Goal: Information Seeking & Learning: Find contact information

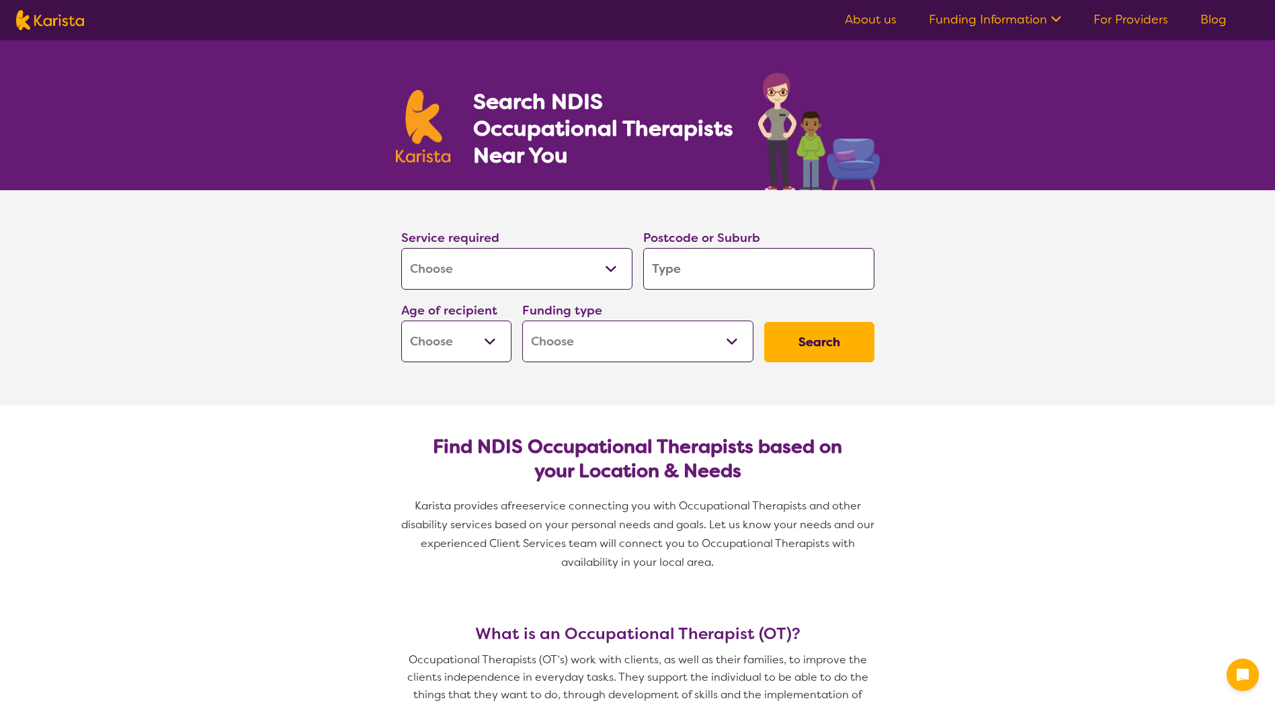
select select "[MEDICAL_DATA]"
click at [562, 261] on select "Allied Health Assistant Assessment ([MEDICAL_DATA] or [MEDICAL_DATA]) Behaviour…" at bounding box center [516, 269] width 231 height 42
click at [995, 245] on section "Service required Allied Health Assistant Assessment ([MEDICAL_DATA] or [MEDICAL…" at bounding box center [637, 297] width 1275 height 215
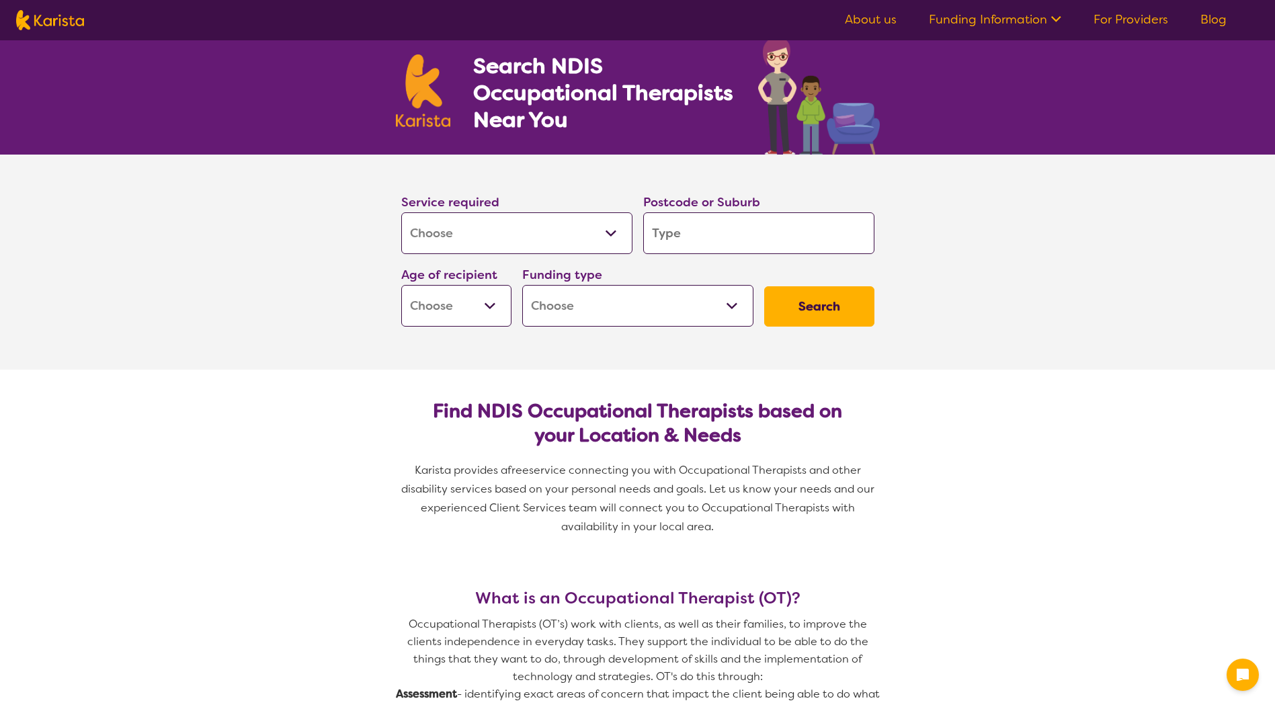
scroll to position [67, 0]
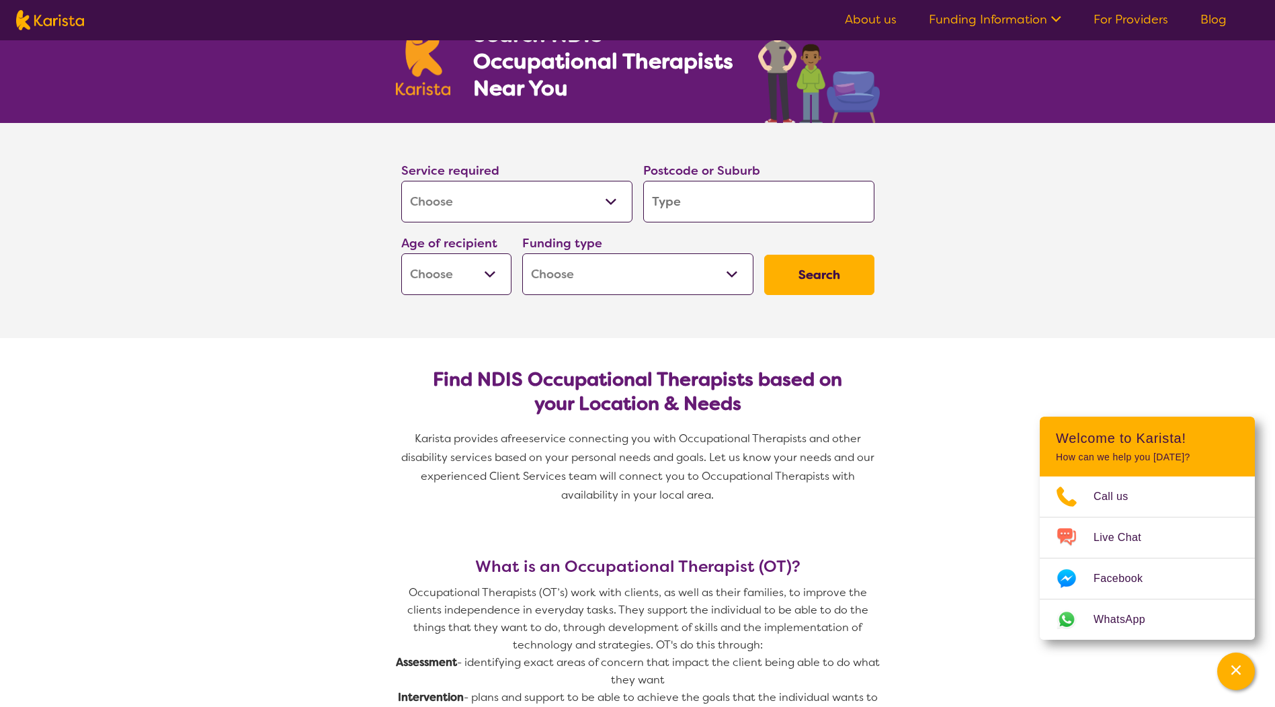
click at [814, 216] on input "search" at bounding box center [758, 202] width 231 height 42
type input "2"
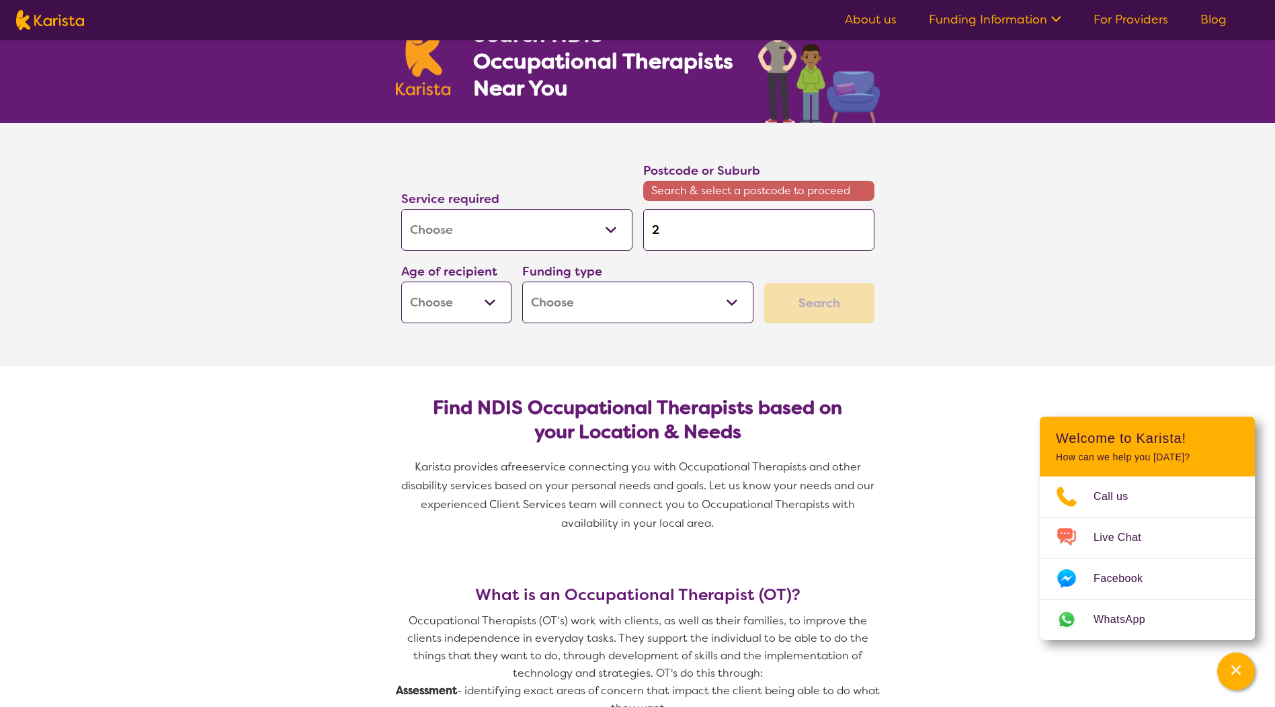
type input "23"
type input "234"
type input "2340"
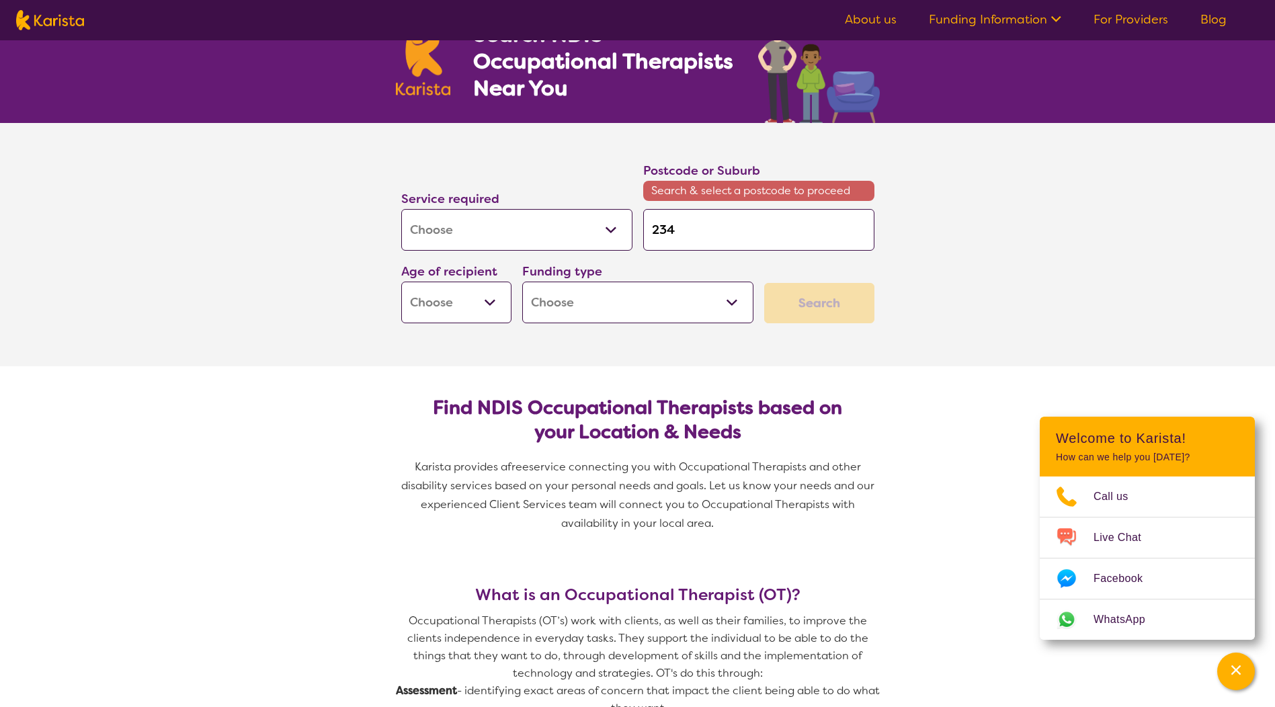
type input "2340"
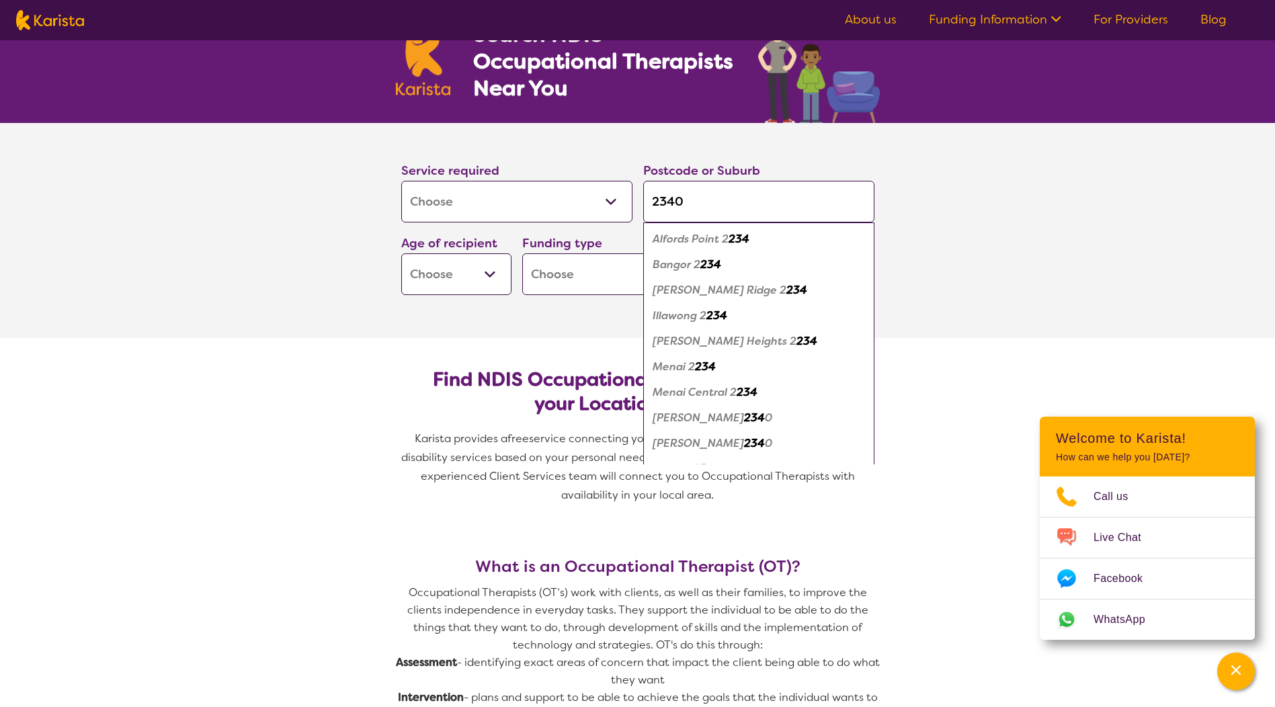
type input "2234"
click at [764, 255] on button "Search" at bounding box center [819, 275] width 110 height 40
type input "2234"
click at [686, 288] on em "Bective" at bounding box center [673, 290] width 40 height 14
type input "2340"
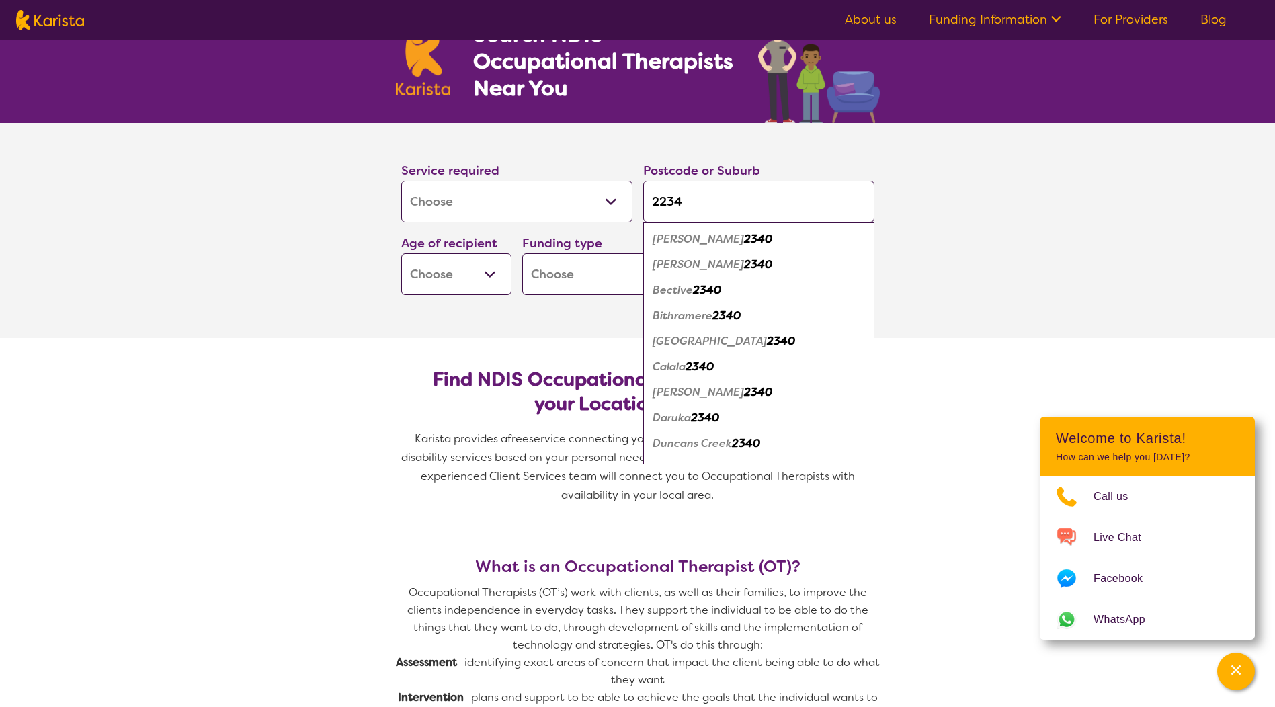
type input "2340"
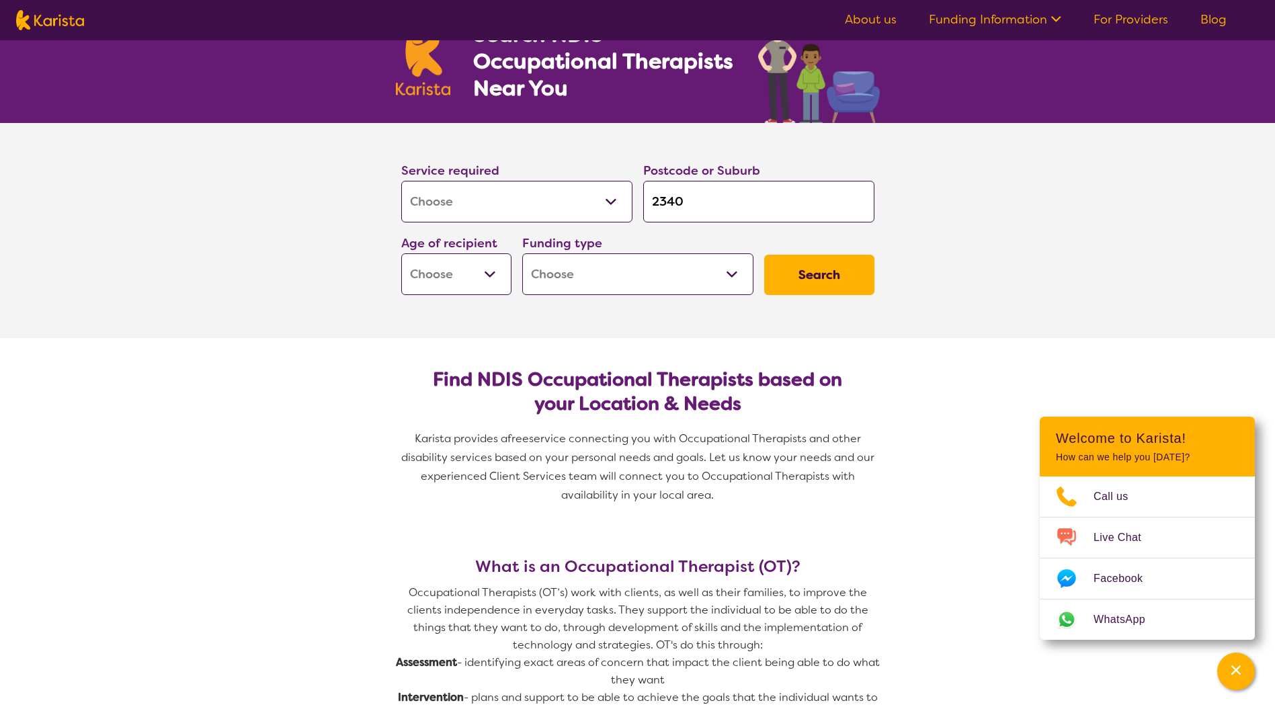
click at [800, 261] on button "Search" at bounding box center [819, 275] width 110 height 40
click at [450, 278] on select "Early Childhood - 0 to 9 Child - 10 to 11 Adolescent - 12 to 17 Adult - 18 to 6…" at bounding box center [456, 274] width 110 height 42
select select "AG"
click at [401, 253] on select "Early Childhood - 0 to 9 Child - 10 to 11 Adolescent - 12 to 17 Adult - 18 to 6…" at bounding box center [456, 274] width 110 height 42
select select "AG"
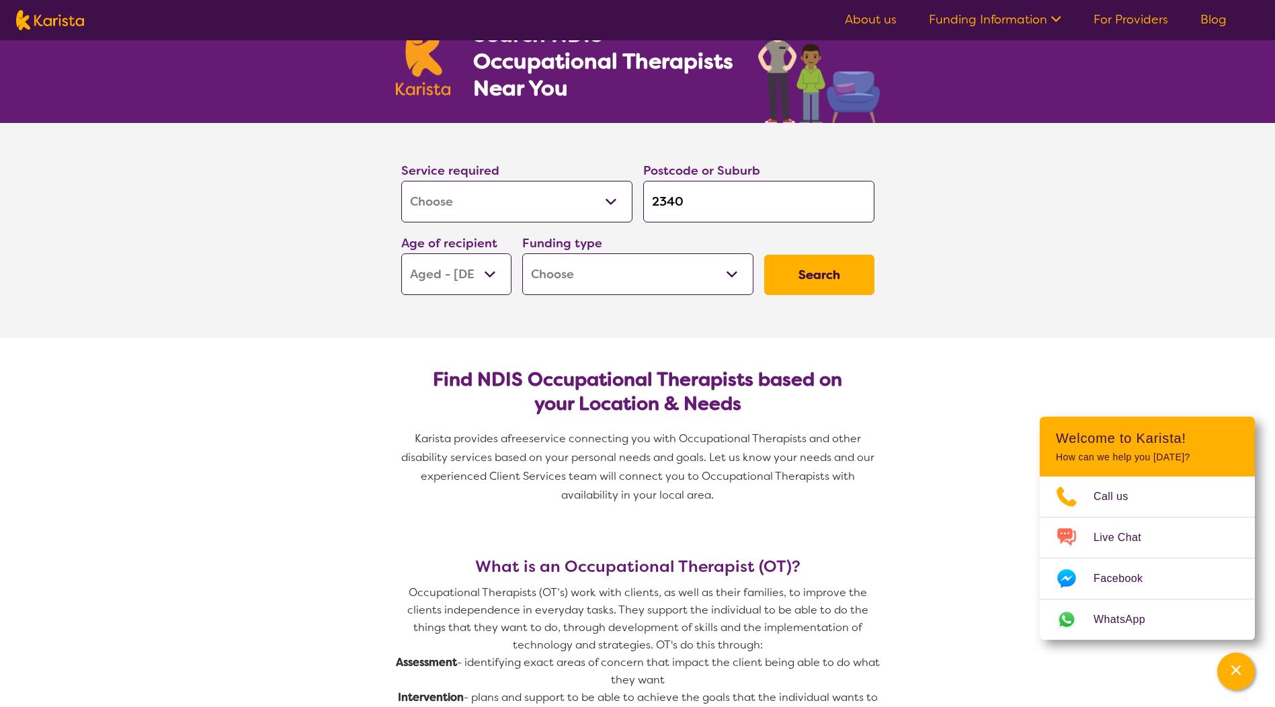
click at [862, 268] on button "Search" at bounding box center [819, 275] width 110 height 40
click at [717, 276] on select "Home Care Package (HCP) National Disability Insurance Scheme (NDIS) I don't know" at bounding box center [637, 274] width 231 height 42
select select "i-don-t-know"
click at [522, 253] on select "Home Care Package (HCP) National Disability Insurance Scheme (NDIS) I don't know" at bounding box center [637, 274] width 231 height 42
select select "i-don-t-know"
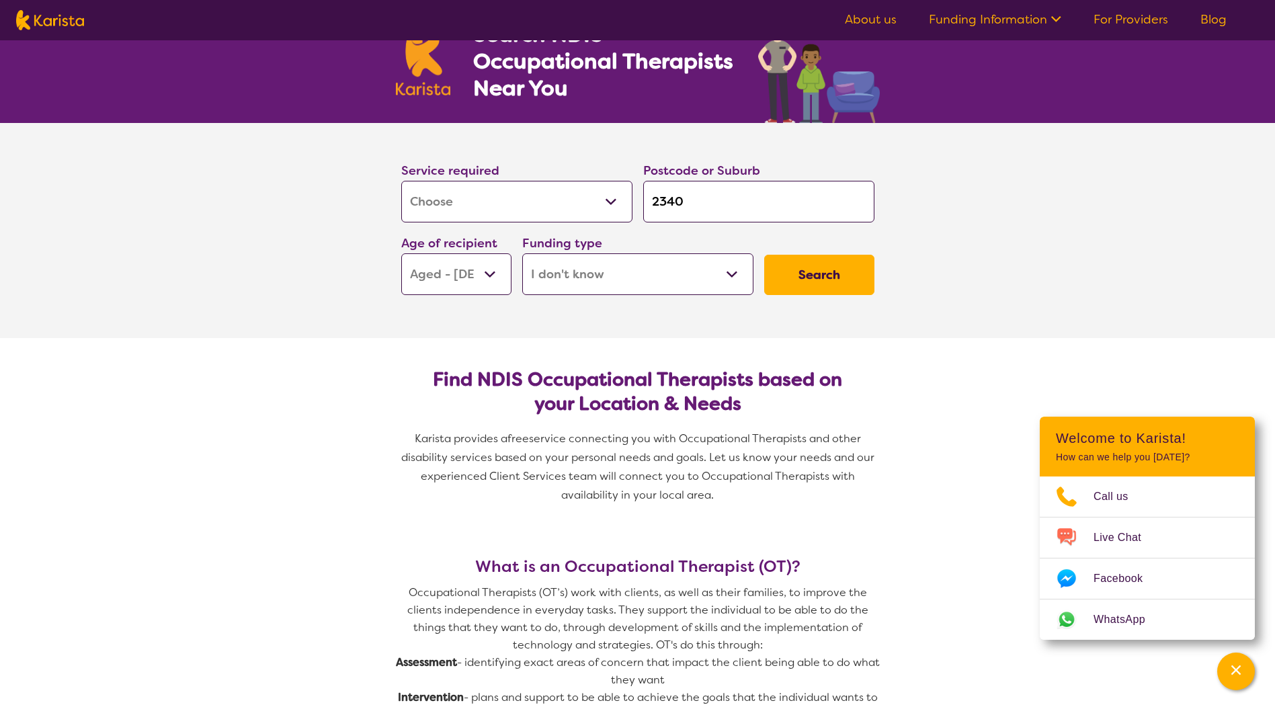
click at [782, 262] on button "Search" at bounding box center [819, 275] width 110 height 40
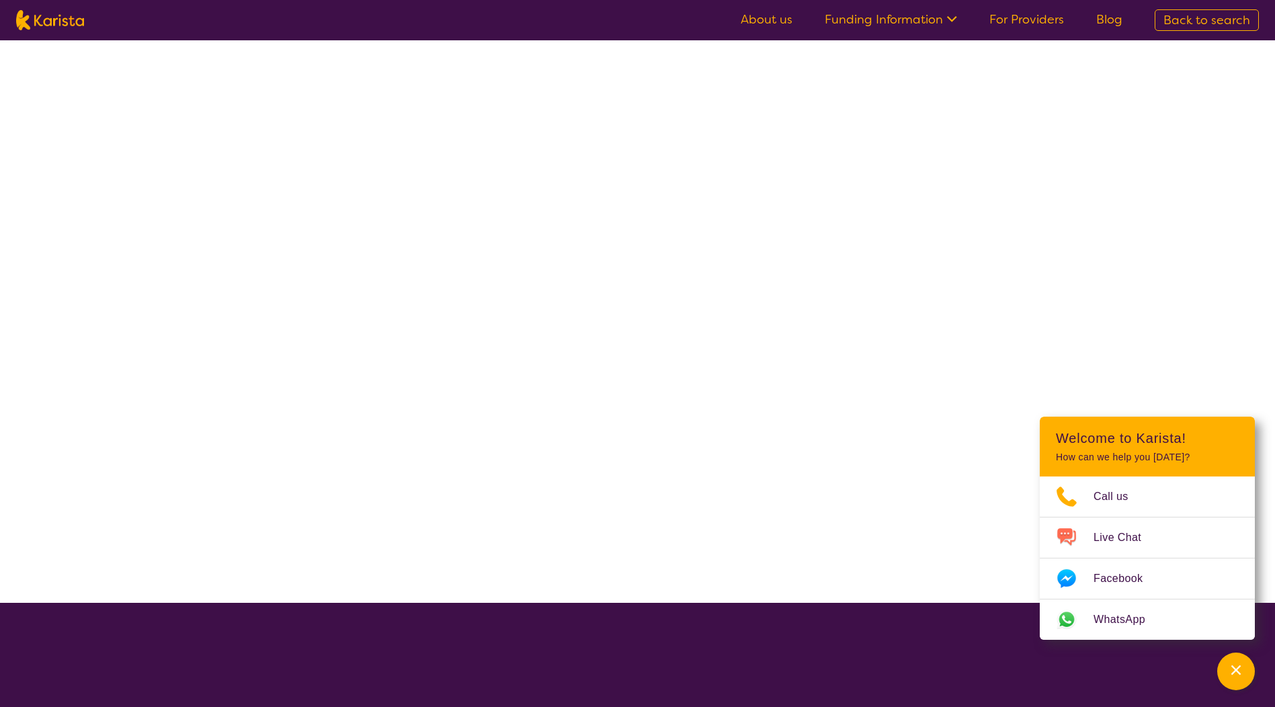
select select "[MEDICAL_DATA]"
select select "AG"
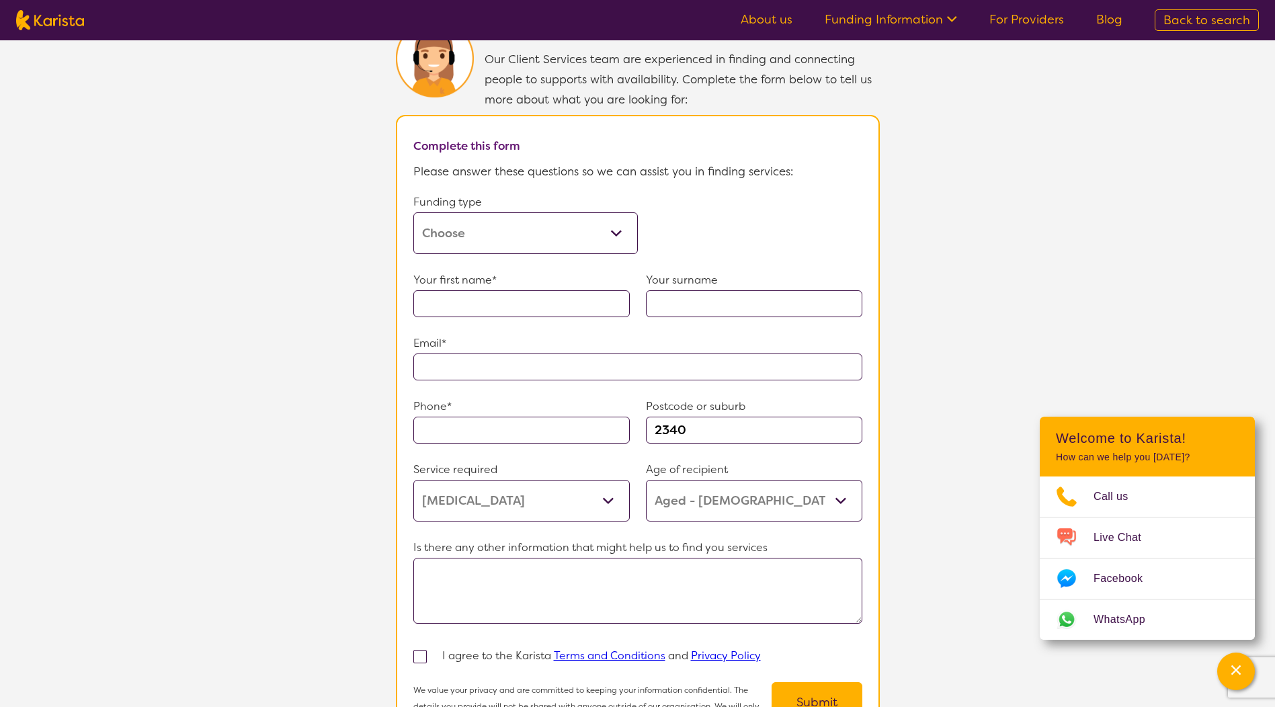
scroll to position [941, 0]
